Goal: Navigation & Orientation: Understand site structure

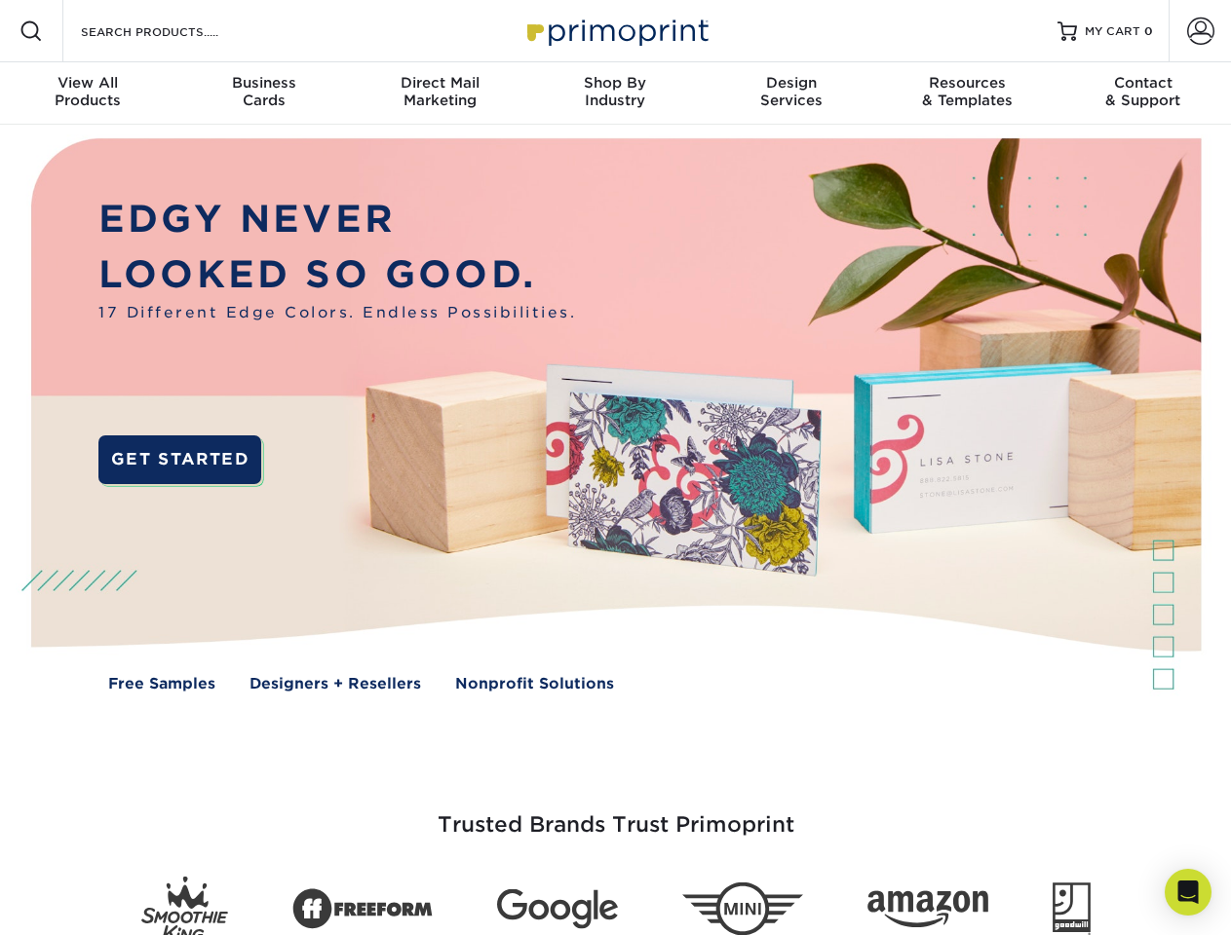
click at [615, 468] on img at bounding box center [615, 429] width 1218 height 609
click at [31, 31] on span at bounding box center [30, 30] width 23 height 23
click at [1199, 31] on span at bounding box center [1200, 31] width 27 height 27
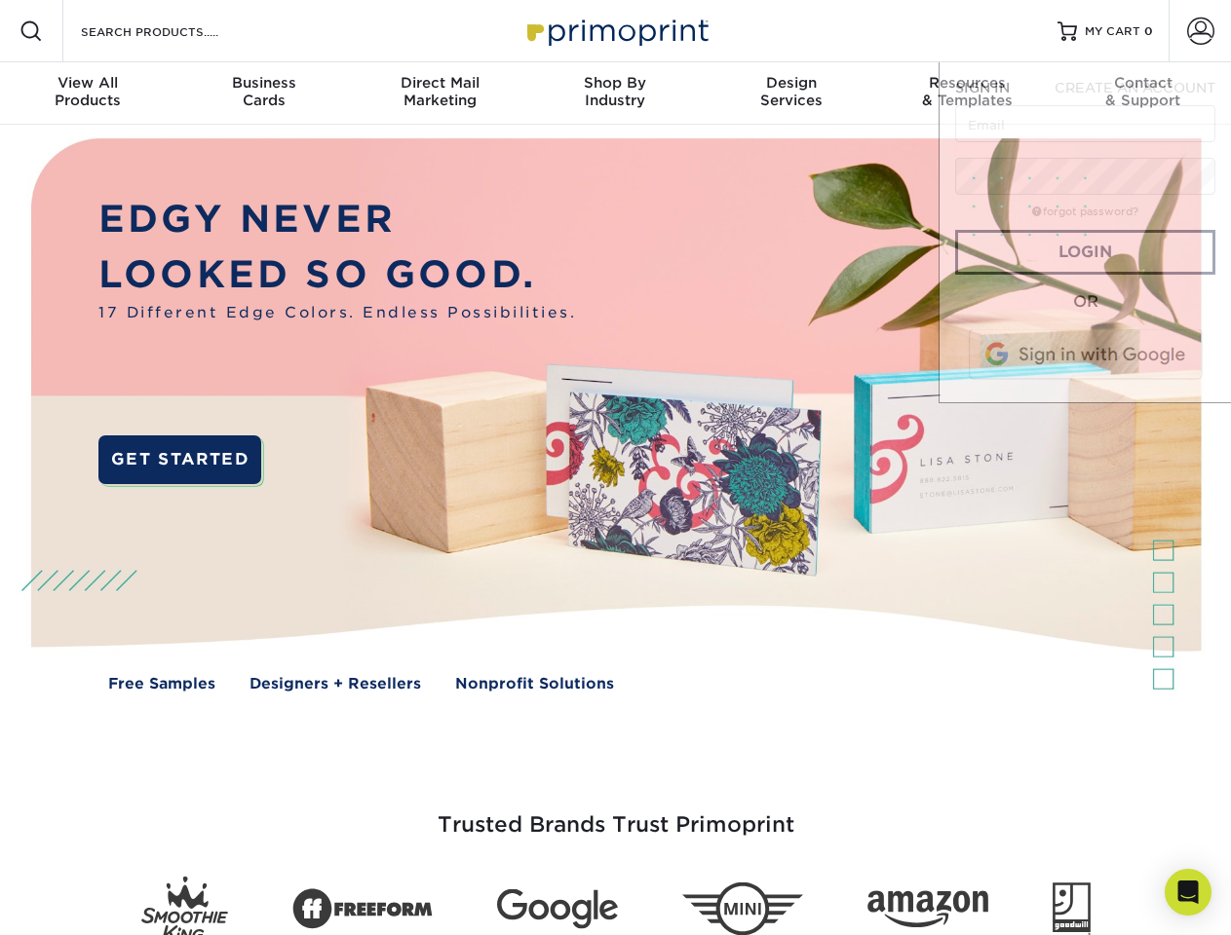
click at [88, 94] on div "View All Products" at bounding box center [87, 91] width 175 height 35
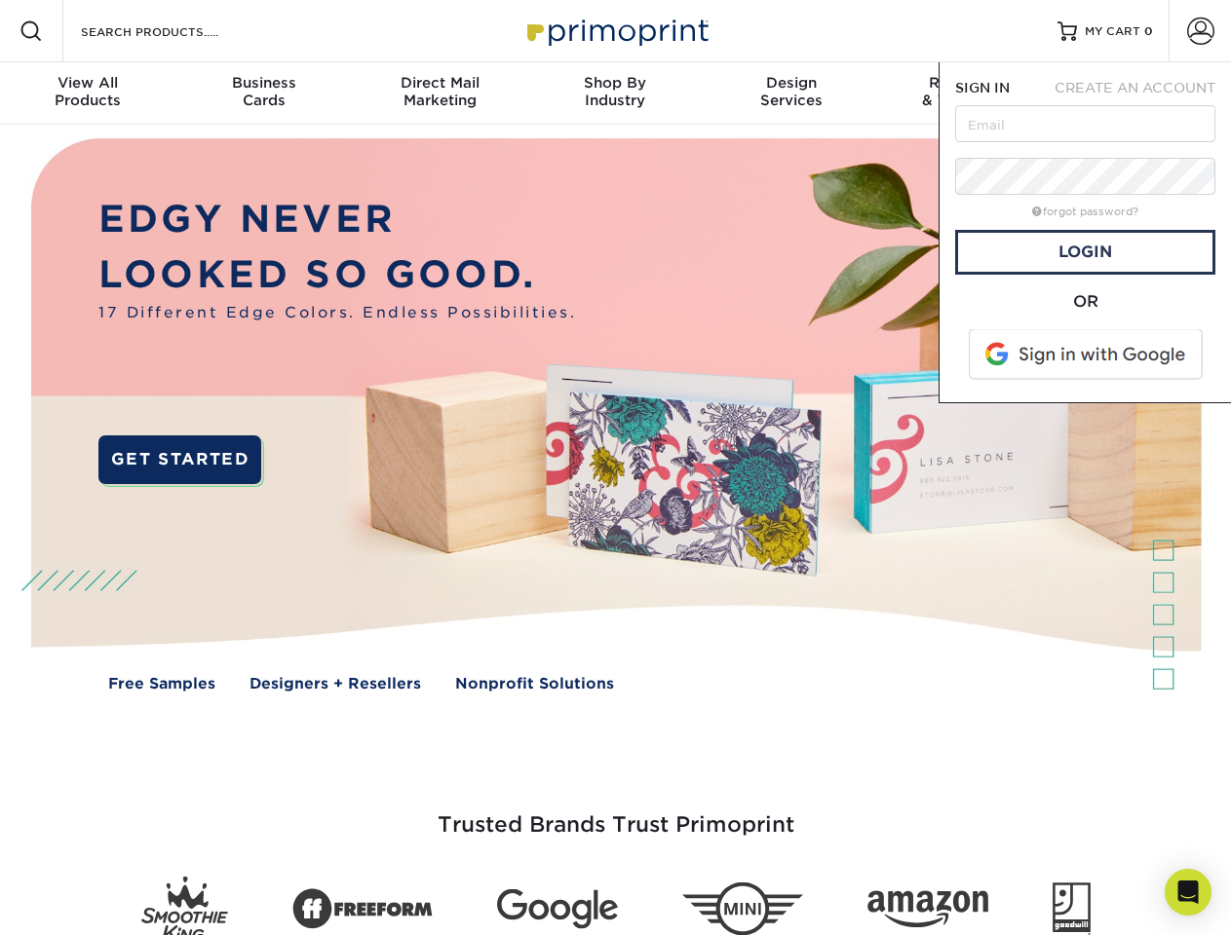
click at [263, 94] on div "Business Cards" at bounding box center [262, 91] width 175 height 35
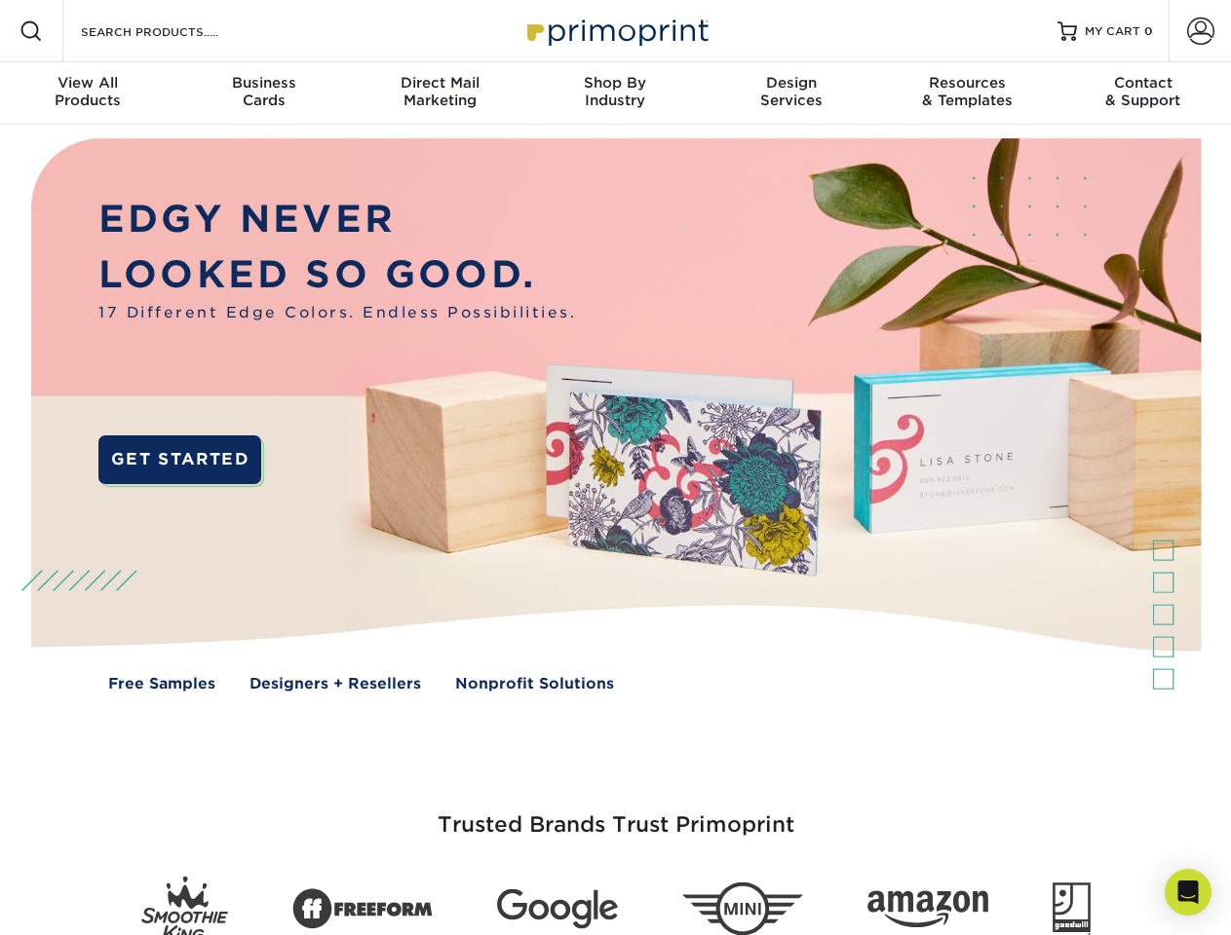
click at [439, 94] on div "Direct Mail Marketing" at bounding box center [439, 91] width 175 height 35
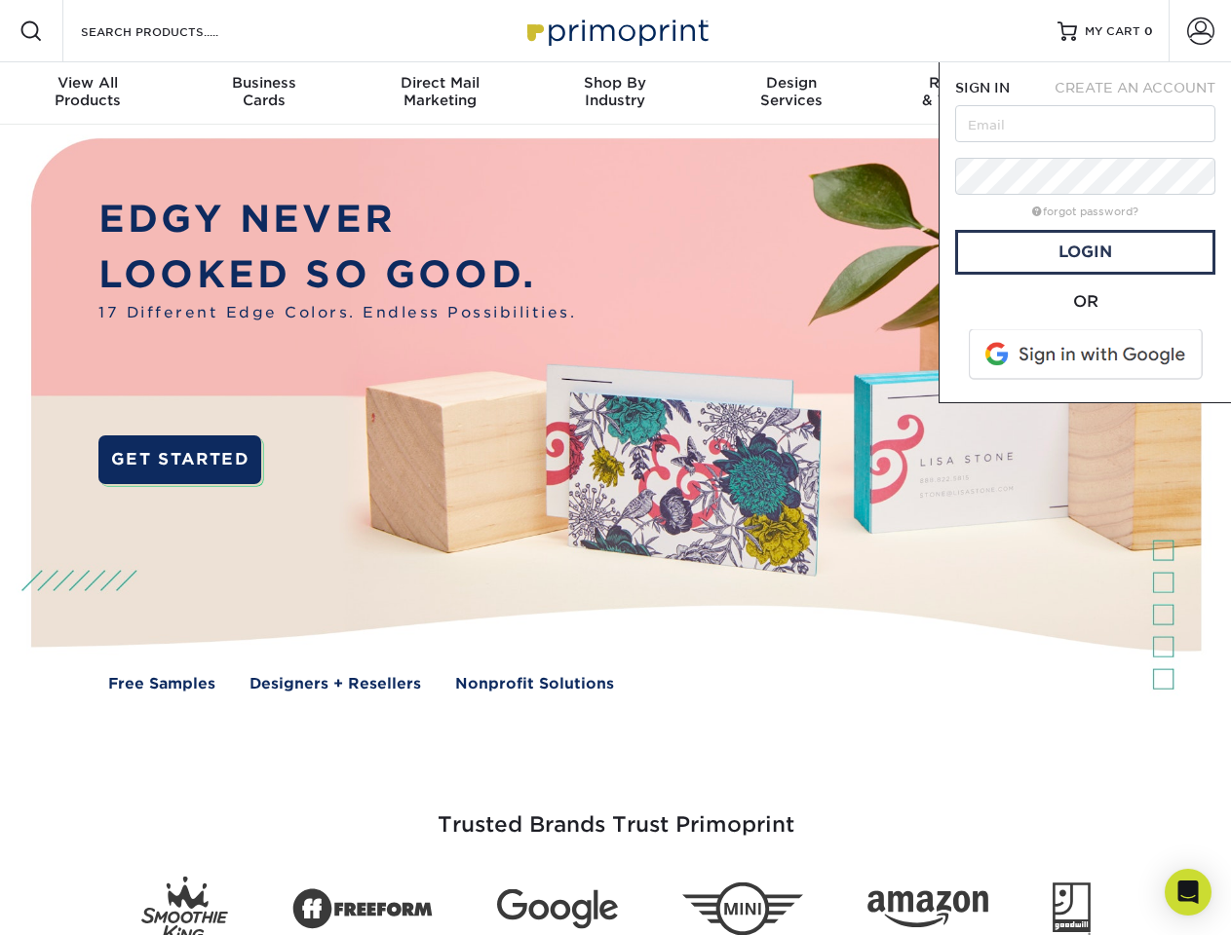
click at [615, 94] on div "Shop By Industry" at bounding box center [614, 91] width 175 height 35
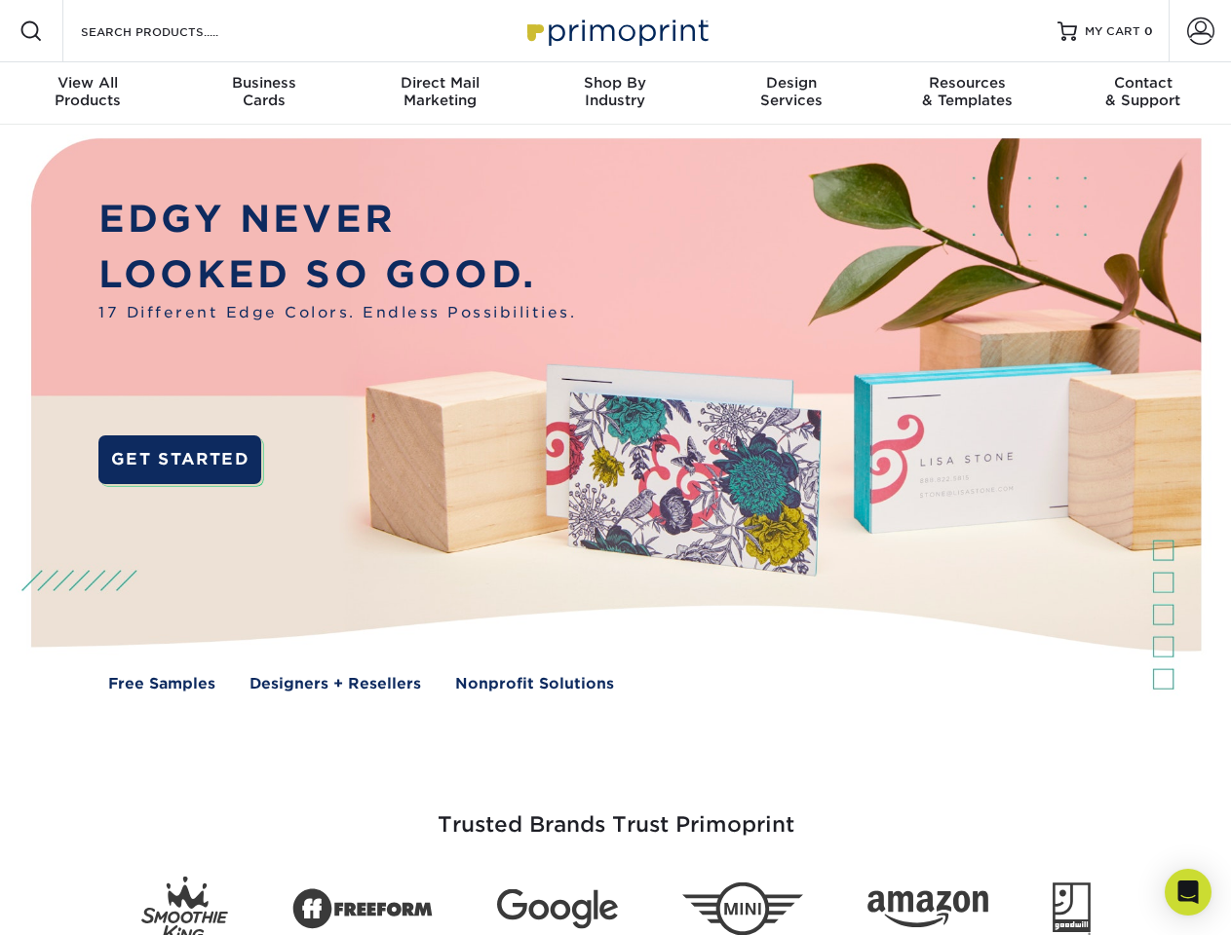
click at [791, 94] on div "Design Services" at bounding box center [791, 91] width 175 height 35
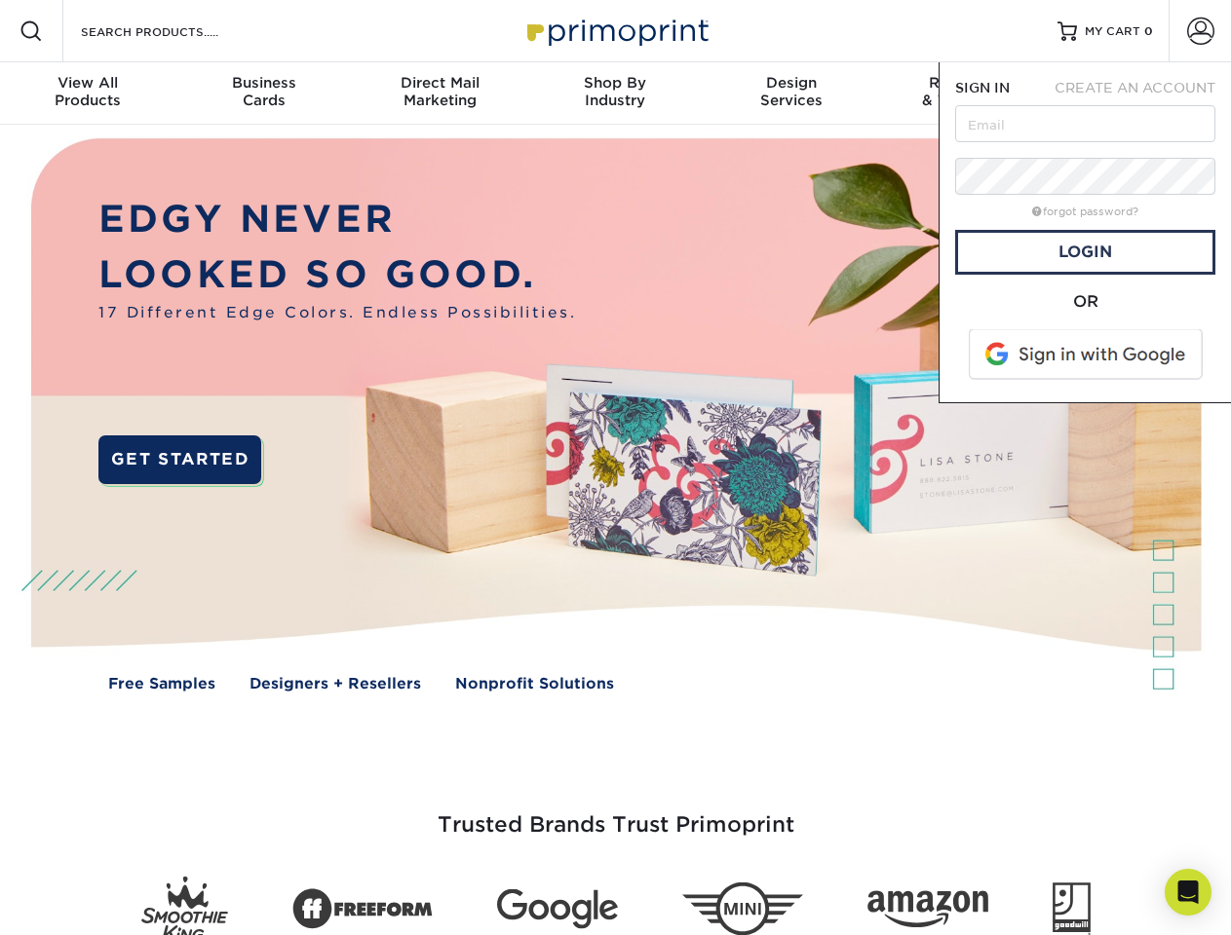
click at [967, 94] on span "SIGN IN" at bounding box center [982, 88] width 55 height 16
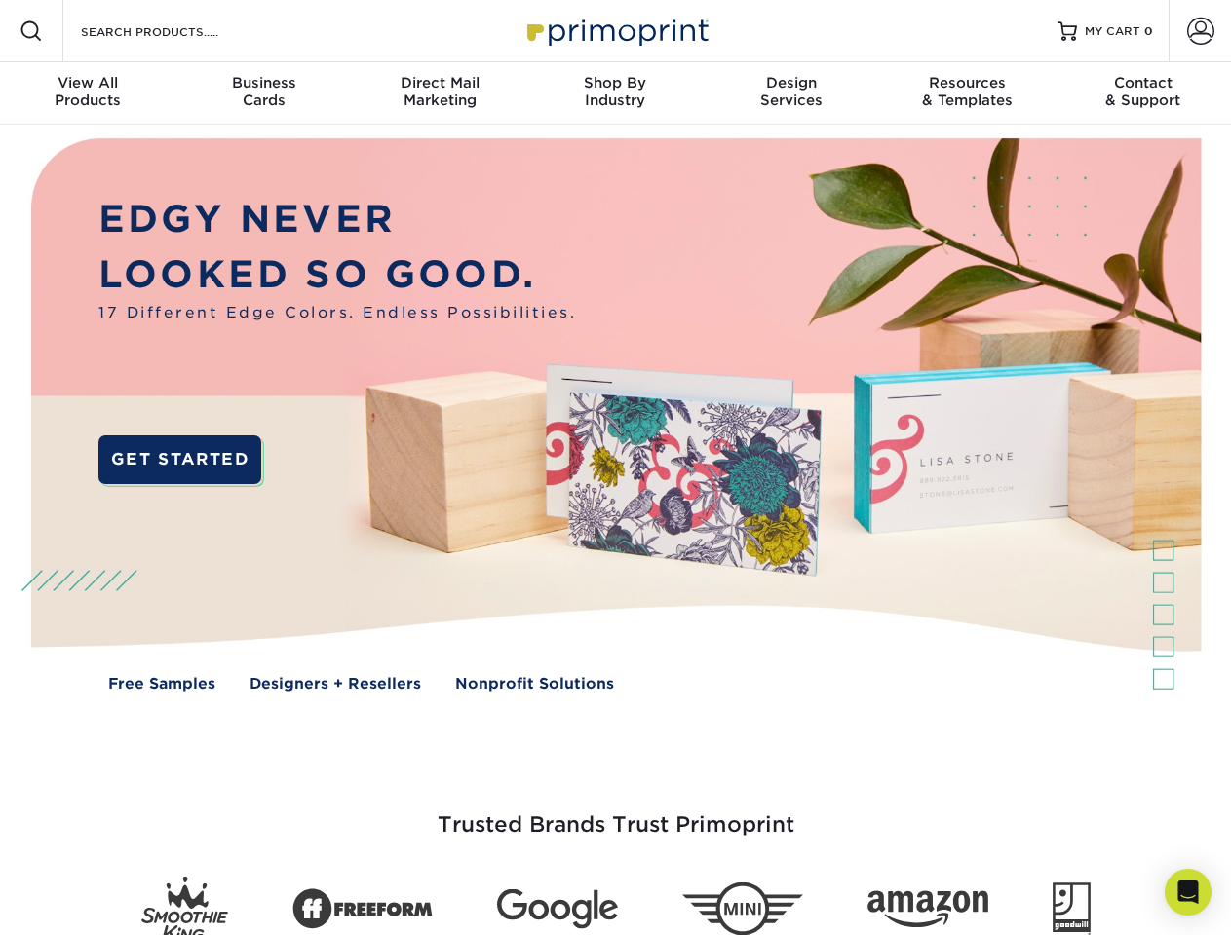
click at [1143, 94] on div "Contact & Support" at bounding box center [1142, 91] width 175 height 35
